Goal: Information Seeking & Learning: Learn about a topic

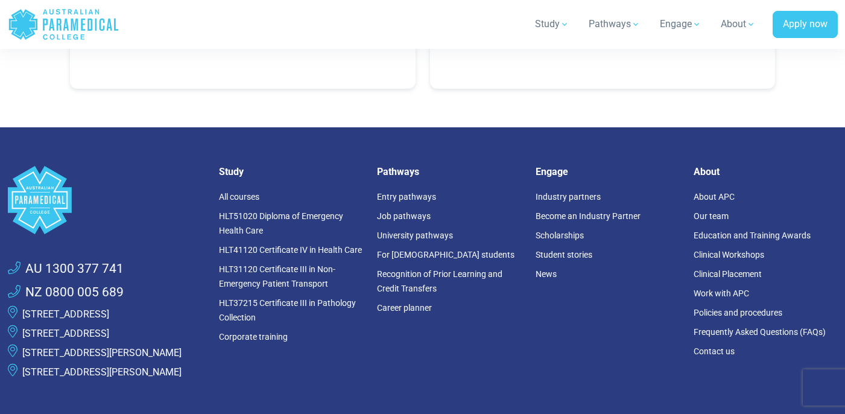
scroll to position [1658, 0]
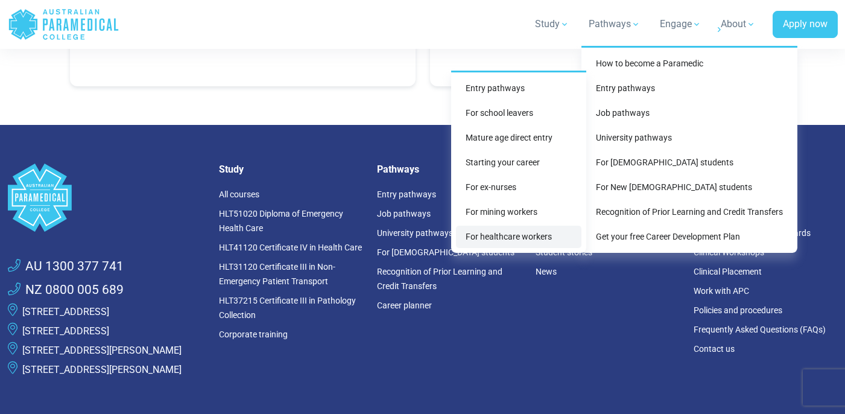
click at [523, 236] on link "For healthcare workers" at bounding box center [518, 236] width 125 height 22
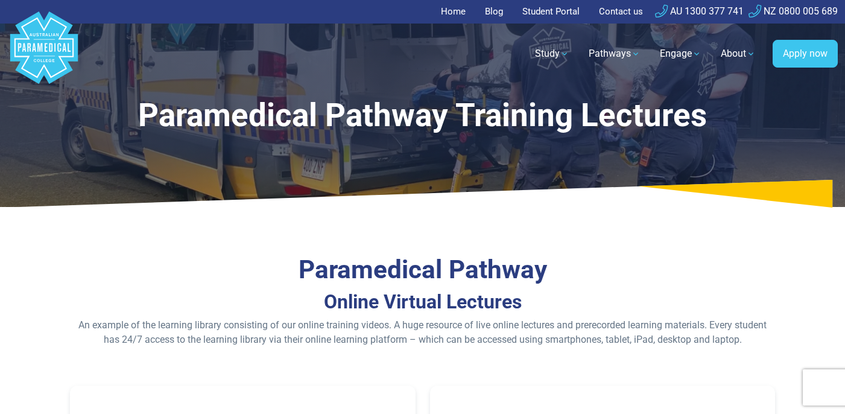
click at [451, 13] on link "Home" at bounding box center [457, 12] width 32 height 24
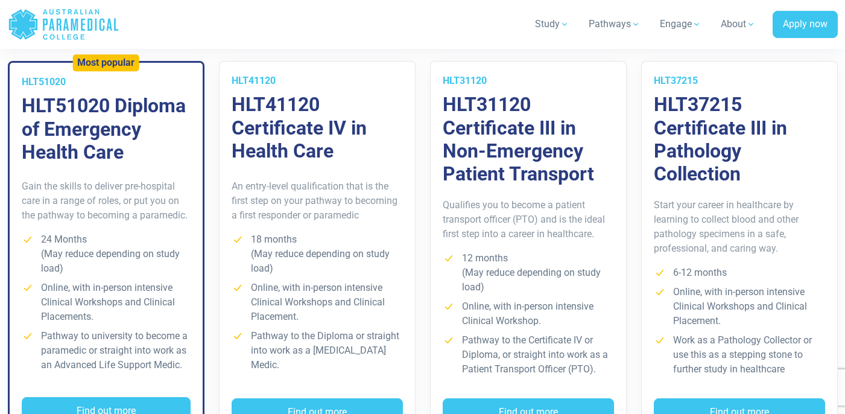
scroll to position [933, 0]
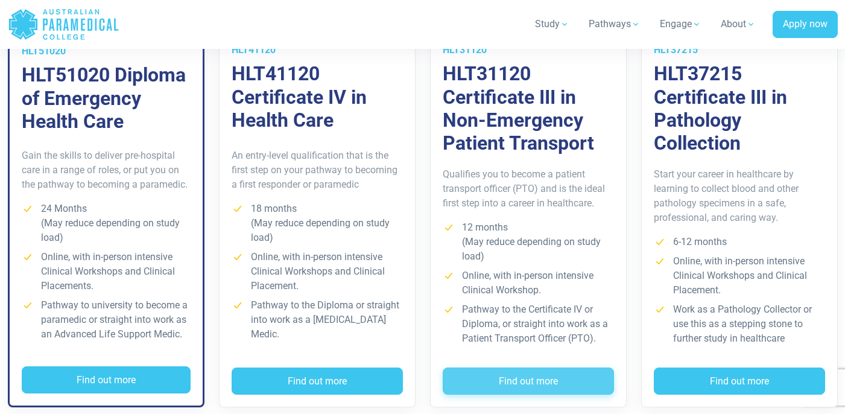
click at [535, 382] on button "Find out more" at bounding box center [528, 381] width 171 height 28
